Goal: Task Accomplishment & Management: Manage account settings

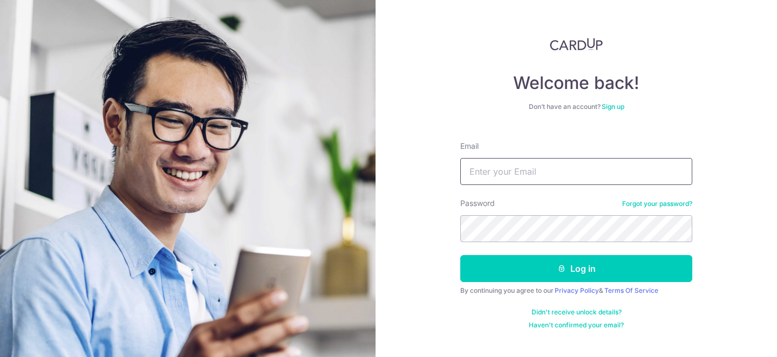
type input "[EMAIL_ADDRESS][DOMAIN_NAME]"
click at [545, 258] on button "Log in" at bounding box center [576, 268] width 232 height 27
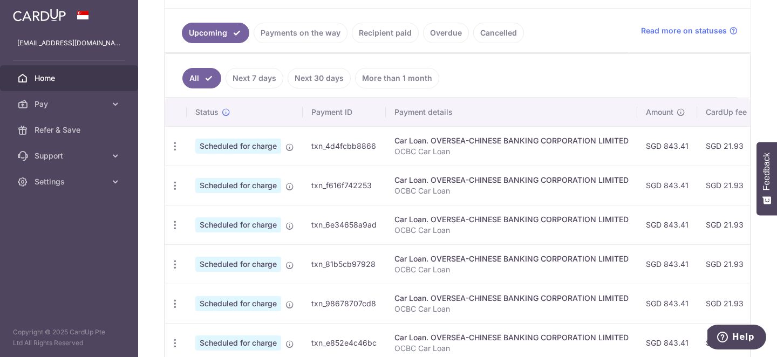
scroll to position [250, 0]
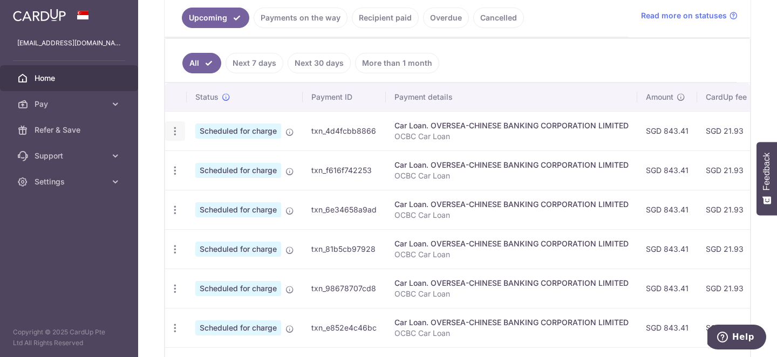
click at [175, 128] on icon "button" at bounding box center [174, 131] width 11 height 11
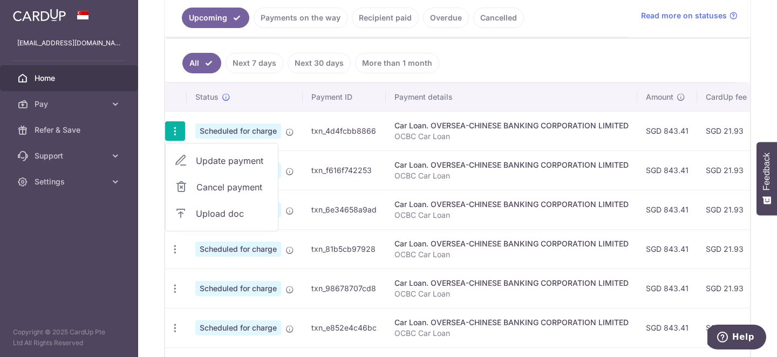
click at [237, 192] on span "Cancel payment" at bounding box center [232, 187] width 72 height 13
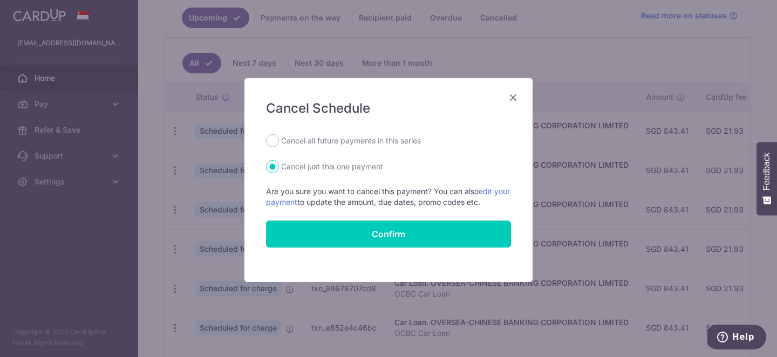
click at [353, 141] on label "Cancel all future payments in this series" at bounding box center [351, 140] width 140 height 13
click at [279, 141] on input "Cancel all future payments in this series" at bounding box center [272, 140] width 13 height 13
radio input "true"
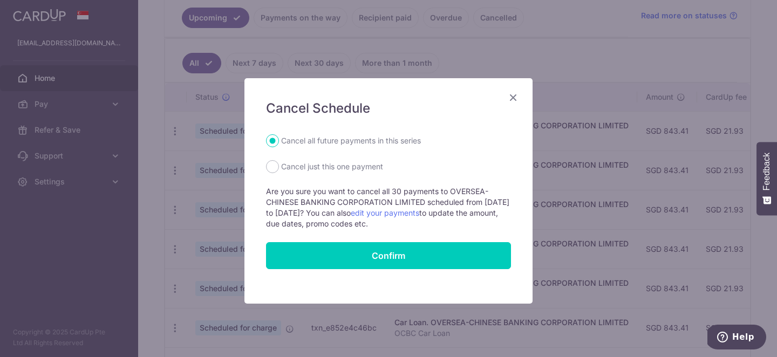
click at [374, 223] on p "Are you sure you want to cancel all 30 payments to OVERSEA-CHINESE BANKING CORP…" at bounding box center [388, 207] width 245 height 43
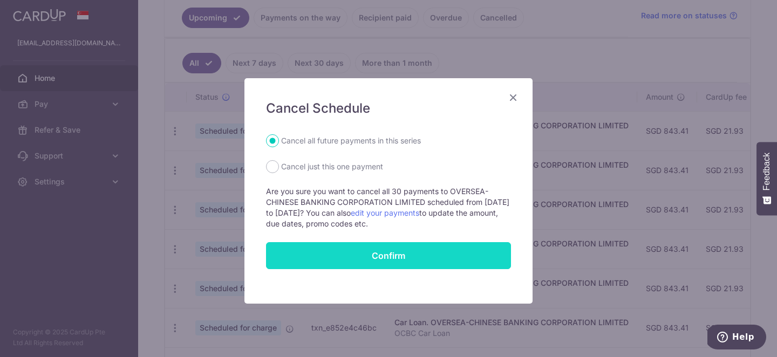
click at [374, 266] on button "Confirm" at bounding box center [388, 255] width 245 height 27
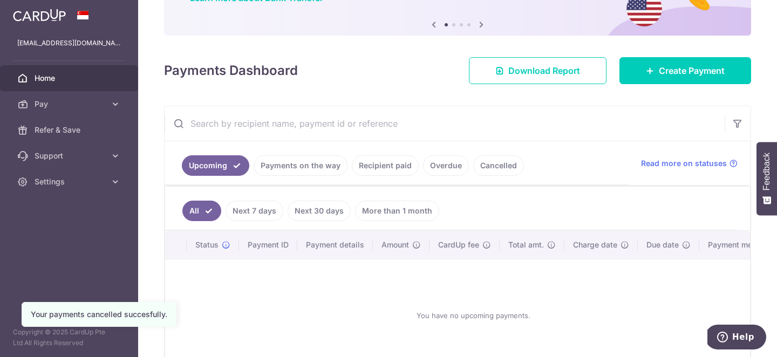
scroll to position [104, 0]
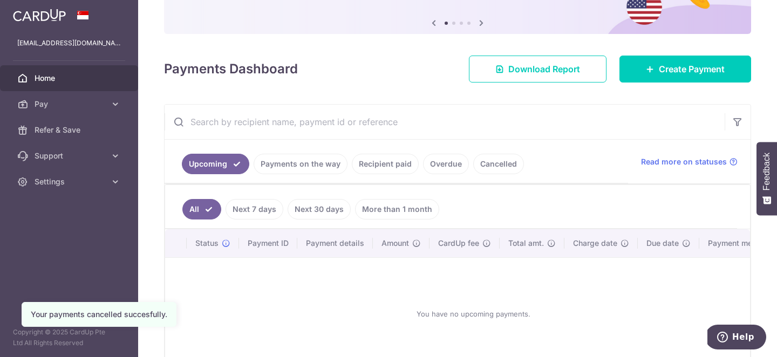
click at [256, 211] on link "Next 7 days" at bounding box center [255, 209] width 58 height 21
click at [301, 163] on link "Payments on the way" at bounding box center [301, 164] width 94 height 21
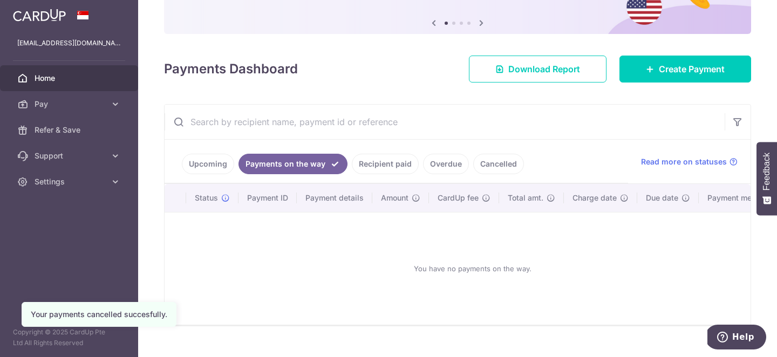
click at [401, 166] on link "Recipient paid" at bounding box center [385, 164] width 67 height 21
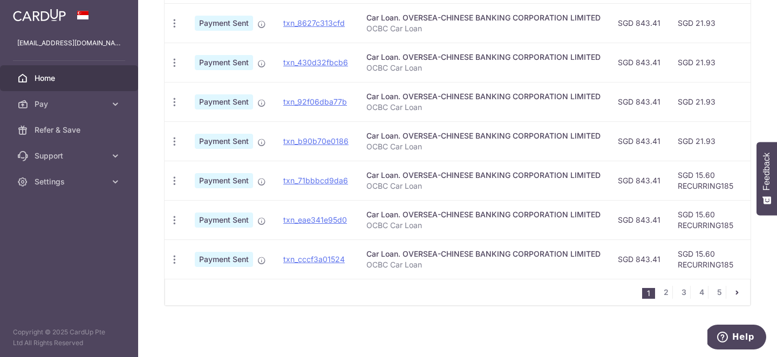
scroll to position [0, 0]
